Goal: Task Accomplishment & Management: Use online tool/utility

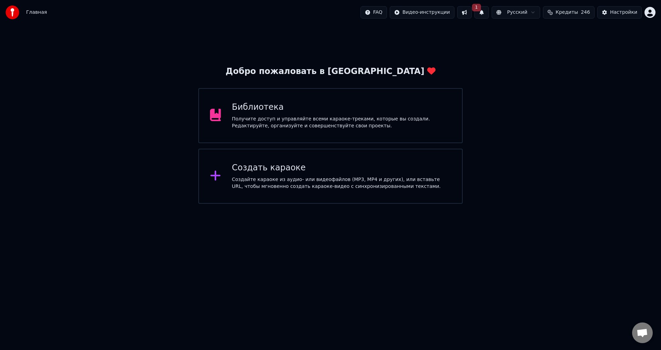
click at [489, 13] on button "1" at bounding box center [482, 12] width 14 height 12
click at [536, 35] on button "Обновить" at bounding box center [542, 34] width 36 height 12
